Goal: Transaction & Acquisition: Book appointment/travel/reservation

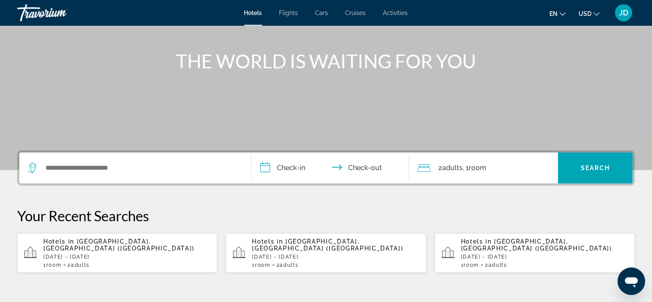
scroll to position [84, 0]
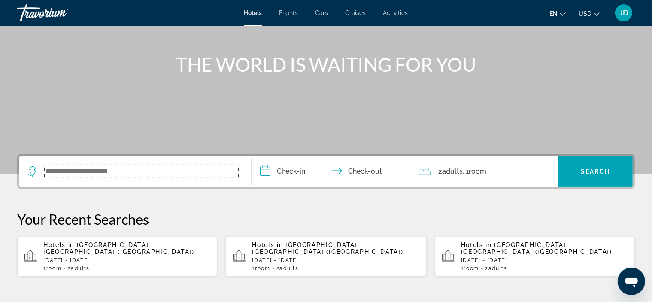
click at [192, 174] on input "Search widget" at bounding box center [142, 171] width 194 height 13
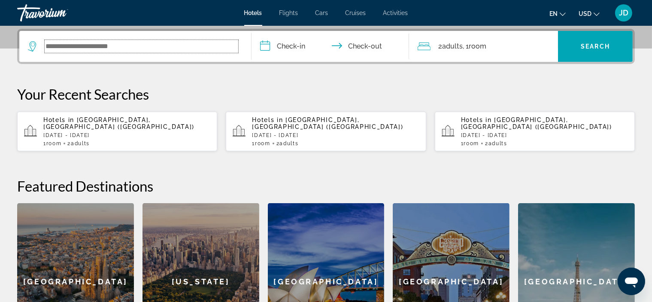
scroll to position [210, 0]
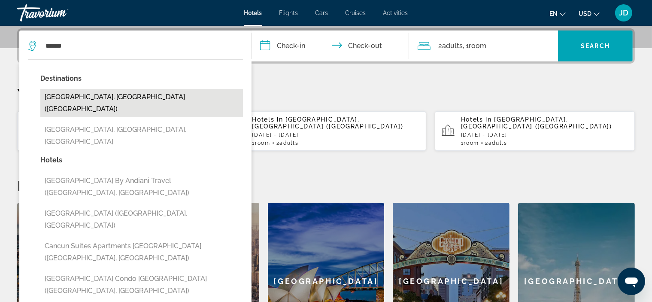
click at [97, 98] on button "[GEOGRAPHIC_DATA], [GEOGRAPHIC_DATA] ([GEOGRAPHIC_DATA])" at bounding box center [141, 103] width 203 height 28
type input "**********"
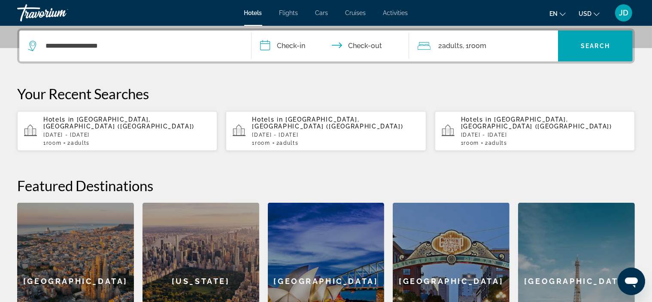
click at [304, 46] on input "**********" at bounding box center [332, 46] width 161 height 33
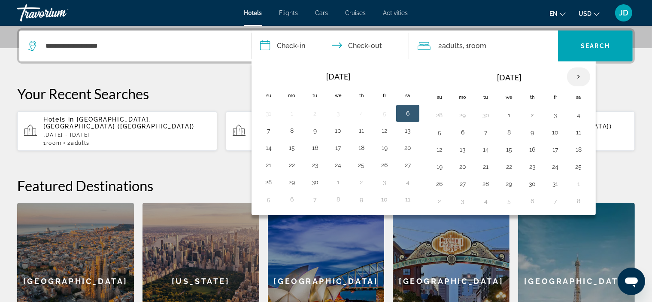
click at [578, 75] on th "Next month" at bounding box center [578, 76] width 23 height 19
click at [577, 75] on th "Next month" at bounding box center [578, 76] width 23 height 19
click at [577, 74] on th "Next month" at bounding box center [578, 76] width 23 height 19
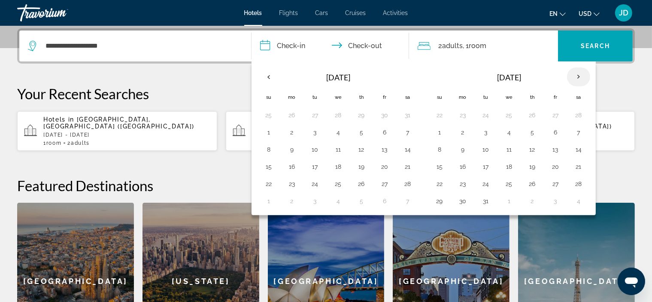
click at [577, 74] on th "Next month" at bounding box center [578, 76] width 23 height 19
click at [442, 181] on button "24" at bounding box center [440, 184] width 14 height 12
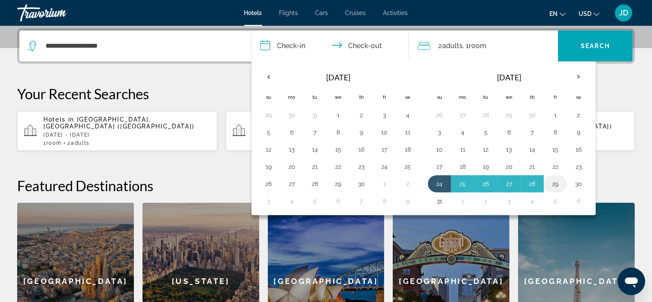
click at [554, 183] on button "29" at bounding box center [556, 184] width 14 height 12
type input "**********"
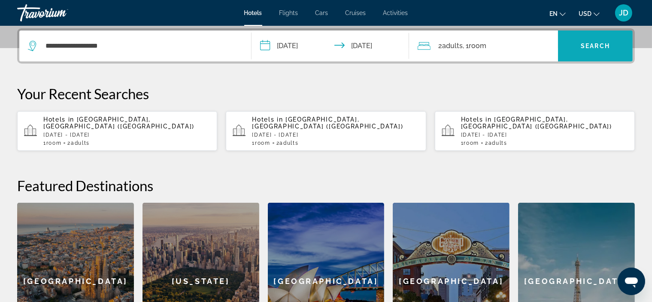
click at [592, 45] on span "Search" at bounding box center [595, 46] width 29 height 7
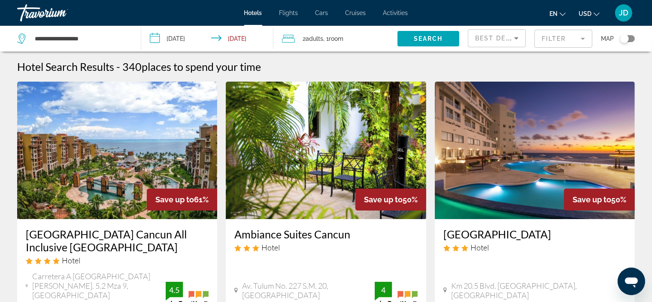
click at [562, 38] on mat-form-field "Filter" at bounding box center [564, 39] width 58 height 18
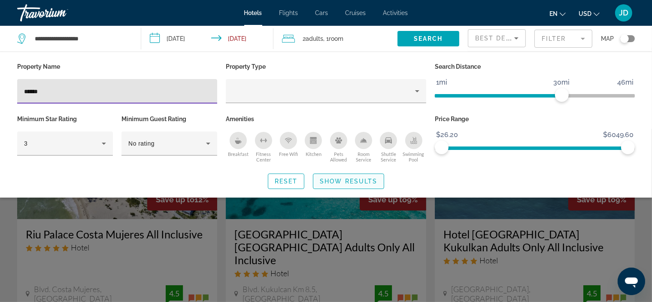
type input "******"
click at [360, 179] on span "Show Results" at bounding box center [349, 181] width 58 height 7
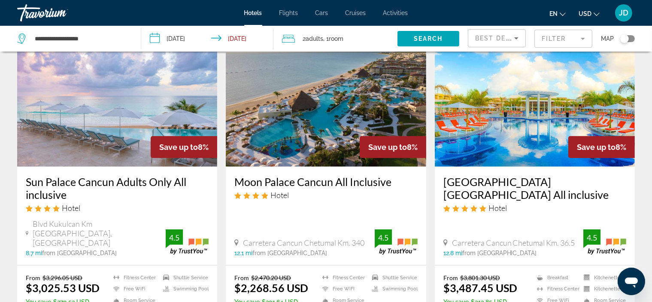
scroll to position [453, 0]
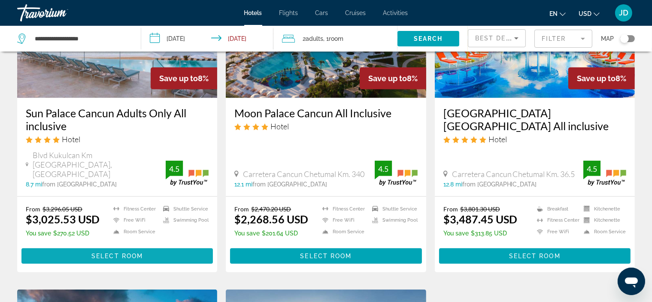
click at [118, 252] on span "Select Room" at bounding box center [117, 255] width 52 height 7
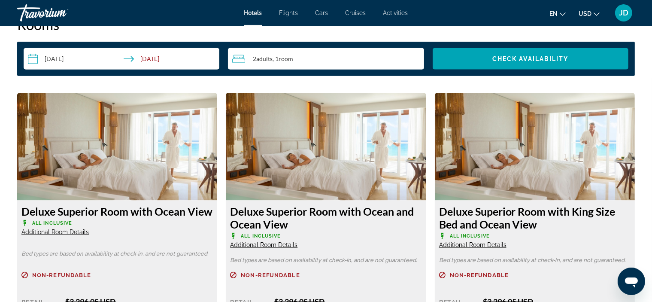
scroll to position [1209, 0]
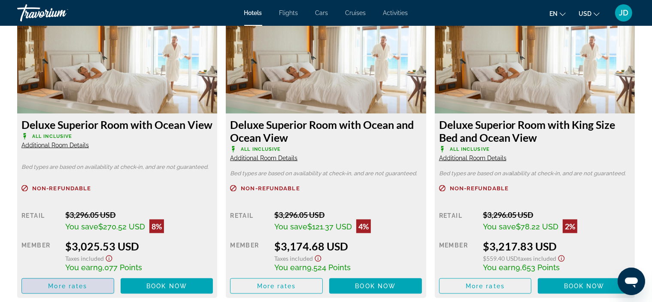
click at [63, 284] on span "More rates" at bounding box center [67, 286] width 39 height 7
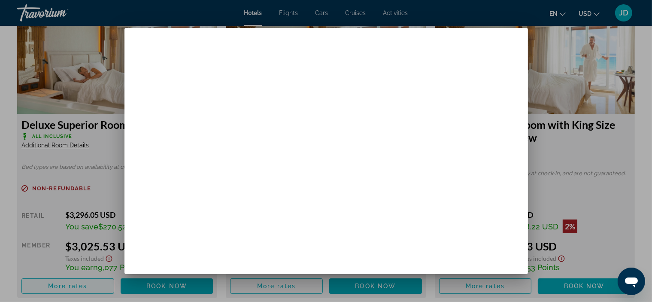
scroll to position [0, 0]
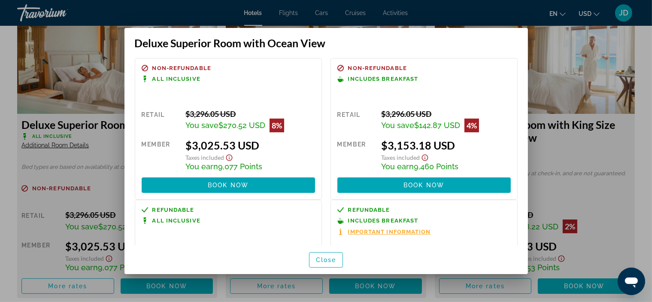
click at [394, 233] on span "Important Information" at bounding box center [389, 232] width 83 height 6
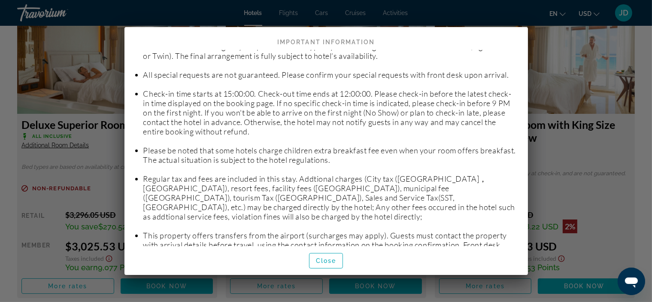
scroll to position [104, 0]
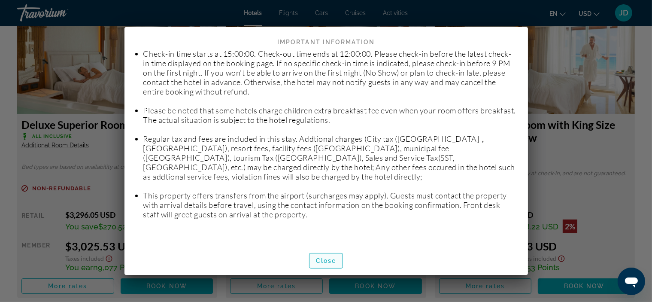
click at [328, 261] on span "Close" at bounding box center [326, 260] width 21 height 7
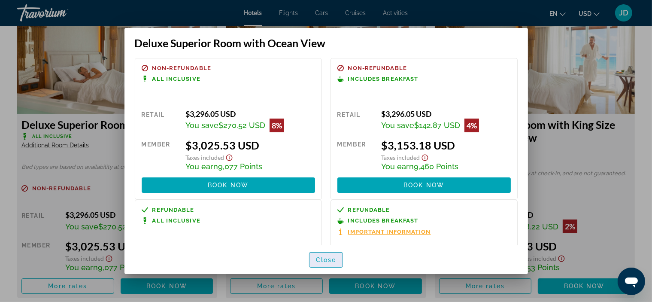
click at [331, 259] on span "Close" at bounding box center [326, 259] width 21 height 7
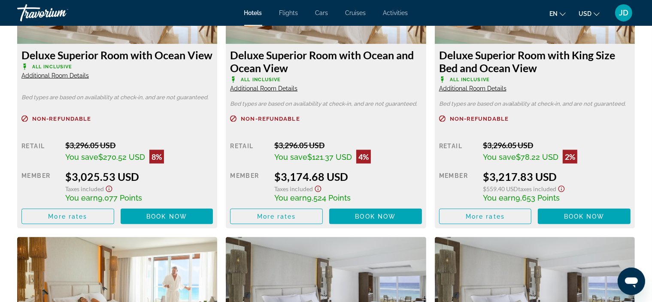
scroll to position [1209, 0]
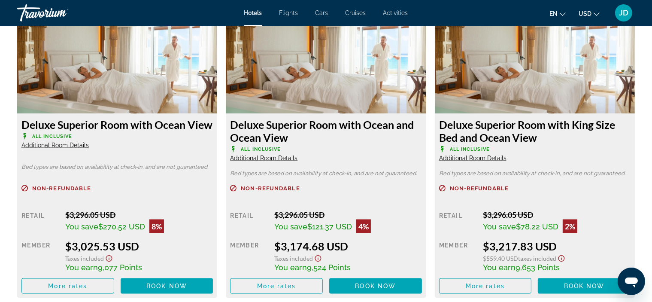
click at [283, 157] on span "Additional Room Details" at bounding box center [263, 158] width 67 height 7
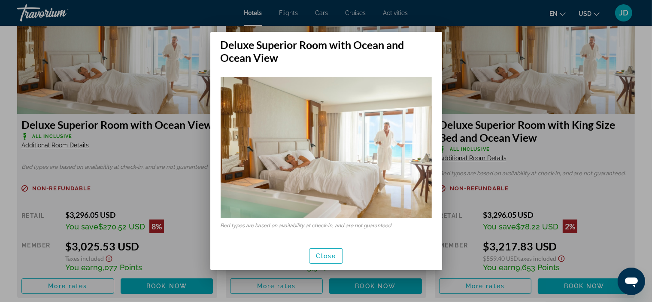
scroll to position [0, 0]
click at [333, 257] on span "Close" at bounding box center [326, 255] width 21 height 7
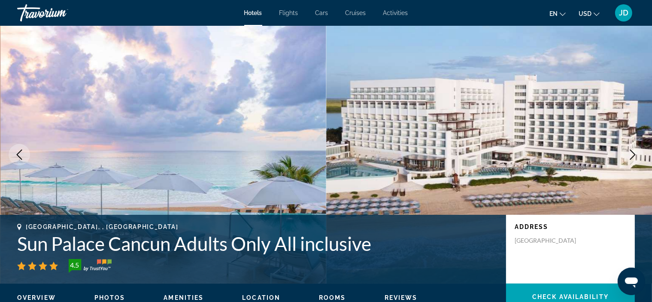
scroll to position [1209, 0]
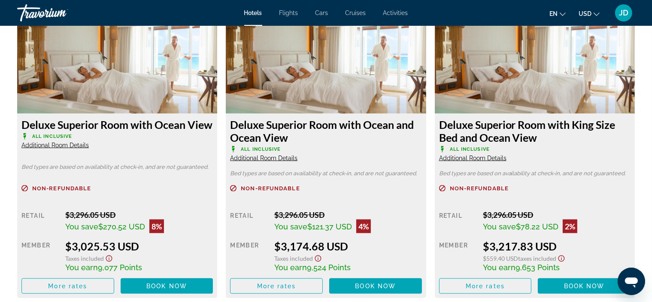
click at [79, 149] on span "Additional Room Details" at bounding box center [54, 145] width 67 height 7
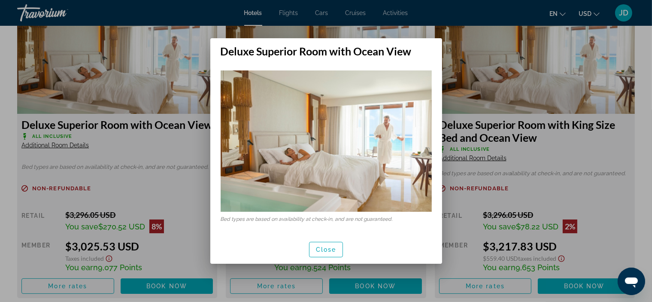
scroll to position [0, 0]
click at [324, 248] on span "Close" at bounding box center [326, 249] width 21 height 7
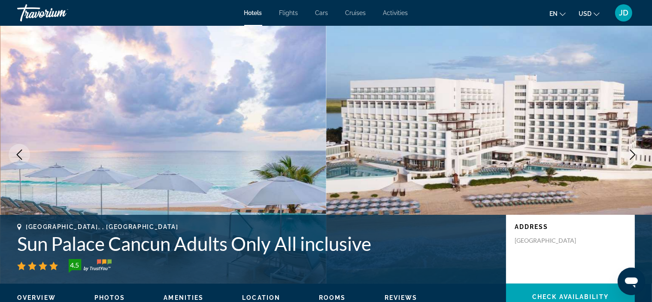
scroll to position [1209, 0]
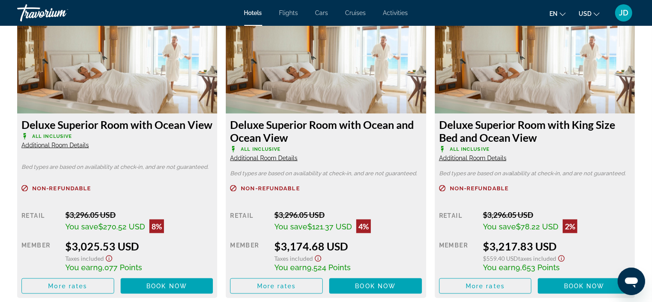
click at [463, 158] on span "Additional Room Details" at bounding box center [472, 158] width 67 height 7
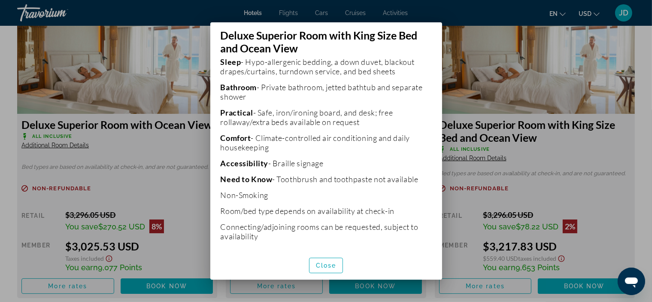
scroll to position [283, 0]
click at [330, 265] on span "Close" at bounding box center [326, 265] width 21 height 7
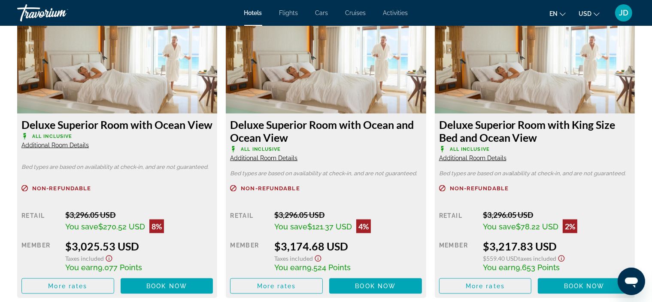
click at [277, 158] on span "Additional Room Details" at bounding box center [263, 158] width 67 height 7
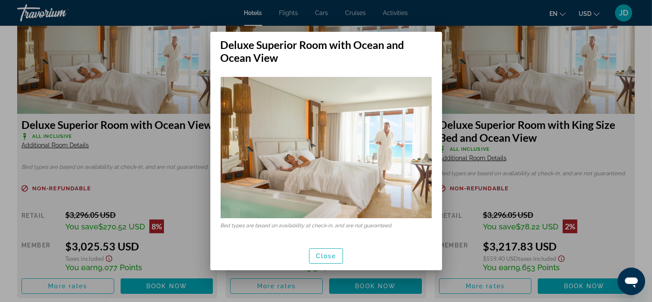
scroll to position [0, 0]
click at [320, 253] on span "Close" at bounding box center [326, 255] width 21 height 7
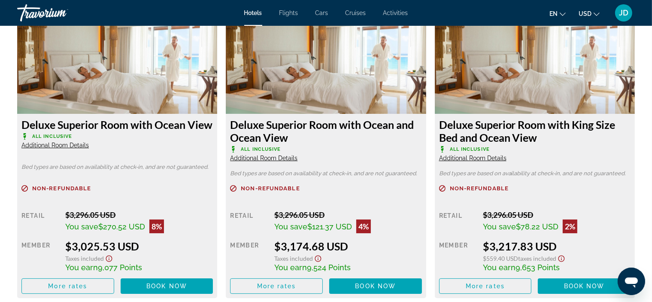
scroll to position [1209, 0]
click at [74, 149] on span "Additional Room Details" at bounding box center [54, 145] width 67 height 7
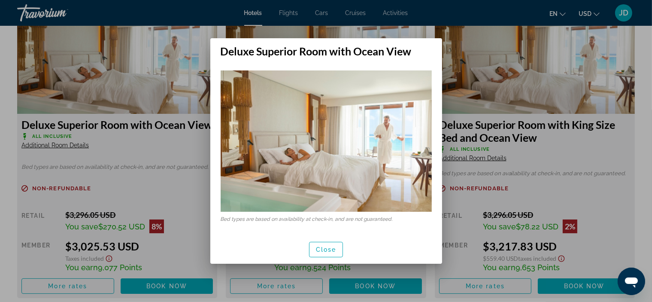
scroll to position [0, 0]
drag, startPoint x: 326, startPoint y: 249, endPoint x: 345, endPoint y: 233, distance: 24.6
click at [326, 249] on span "Close" at bounding box center [326, 249] width 21 height 7
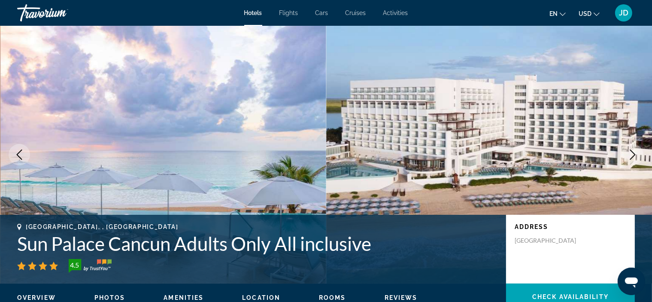
scroll to position [1209, 0]
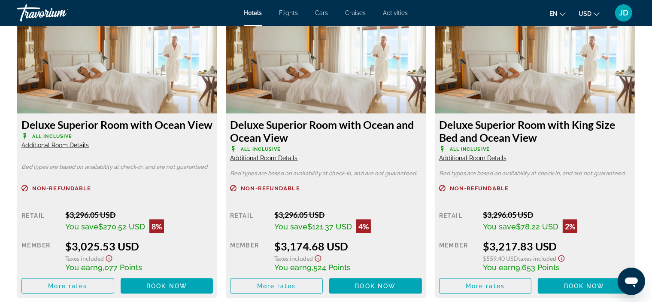
click at [465, 158] on span "Additional Room Details" at bounding box center [472, 158] width 67 height 7
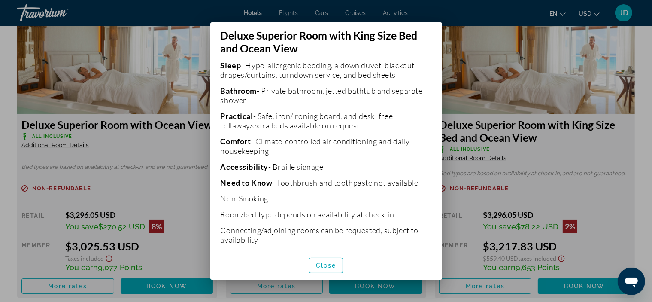
scroll to position [283, 0]
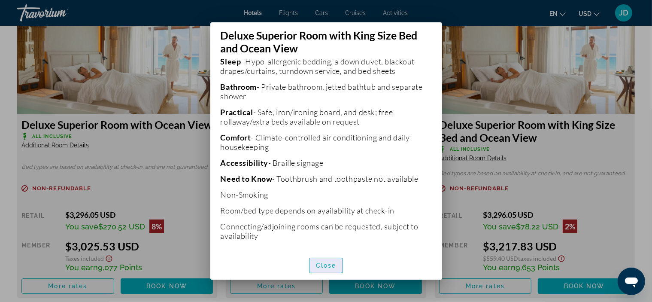
click at [330, 265] on span "Close" at bounding box center [326, 265] width 21 height 7
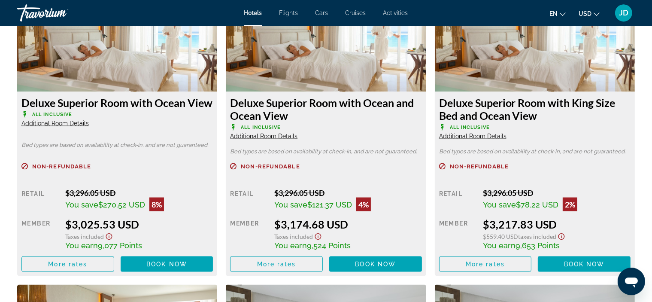
scroll to position [1263, 0]
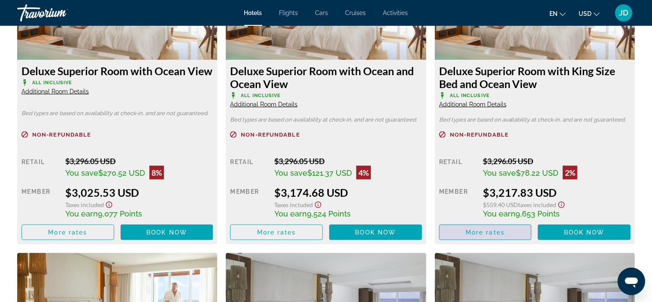
click at [484, 229] on span "More rates" at bounding box center [485, 232] width 39 height 7
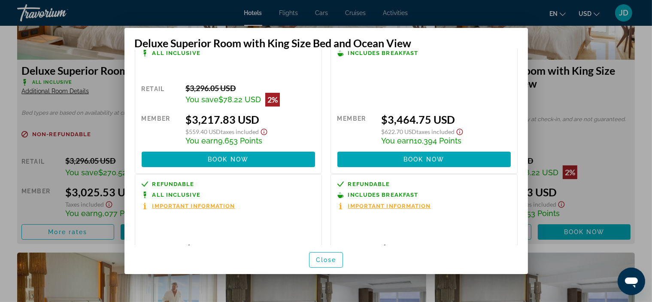
scroll to position [0, 0]
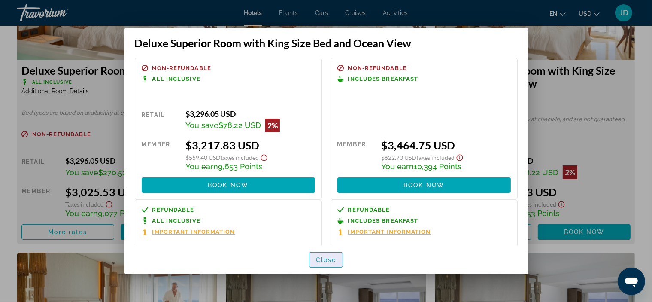
click at [335, 261] on span "Close" at bounding box center [326, 259] width 21 height 7
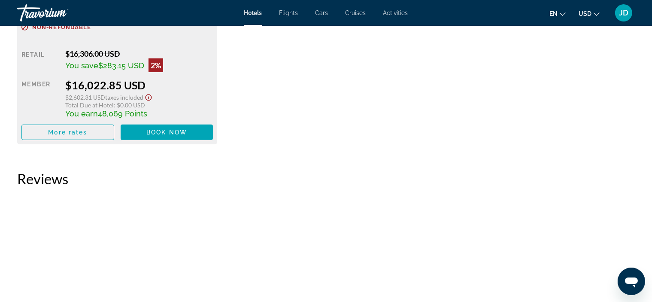
scroll to position [3832, 0]
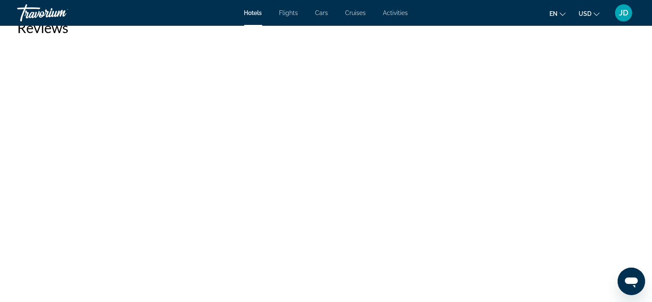
click at [627, 279] on icon "Open messaging window" at bounding box center [631, 282] width 13 height 10
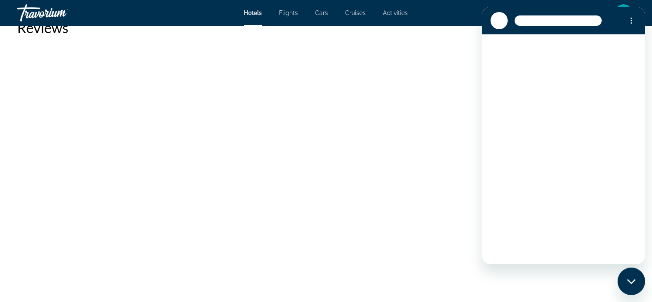
scroll to position [0, 0]
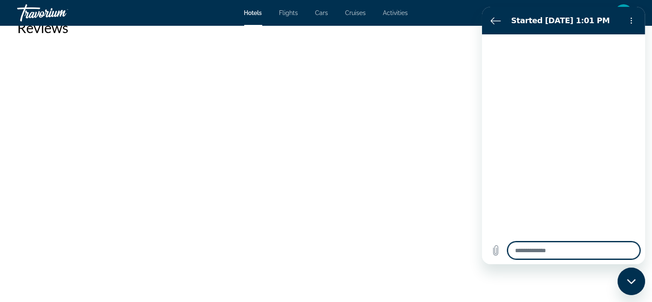
type textarea "*"
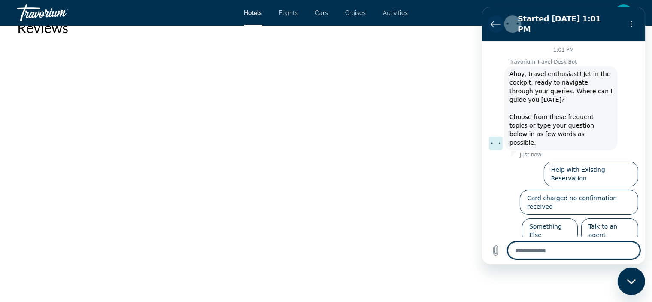
click at [494, 19] on icon "Back to the conversation list" at bounding box center [495, 24] width 10 height 10
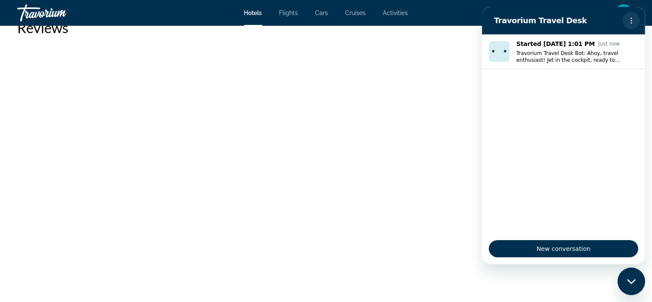
click at [633, 18] on icon "Options menu" at bounding box center [631, 20] width 7 height 7
click at [633, 281] on icon "Close messaging window" at bounding box center [630, 280] width 9 height 5
